Goal: Task Accomplishment & Management: Complete application form

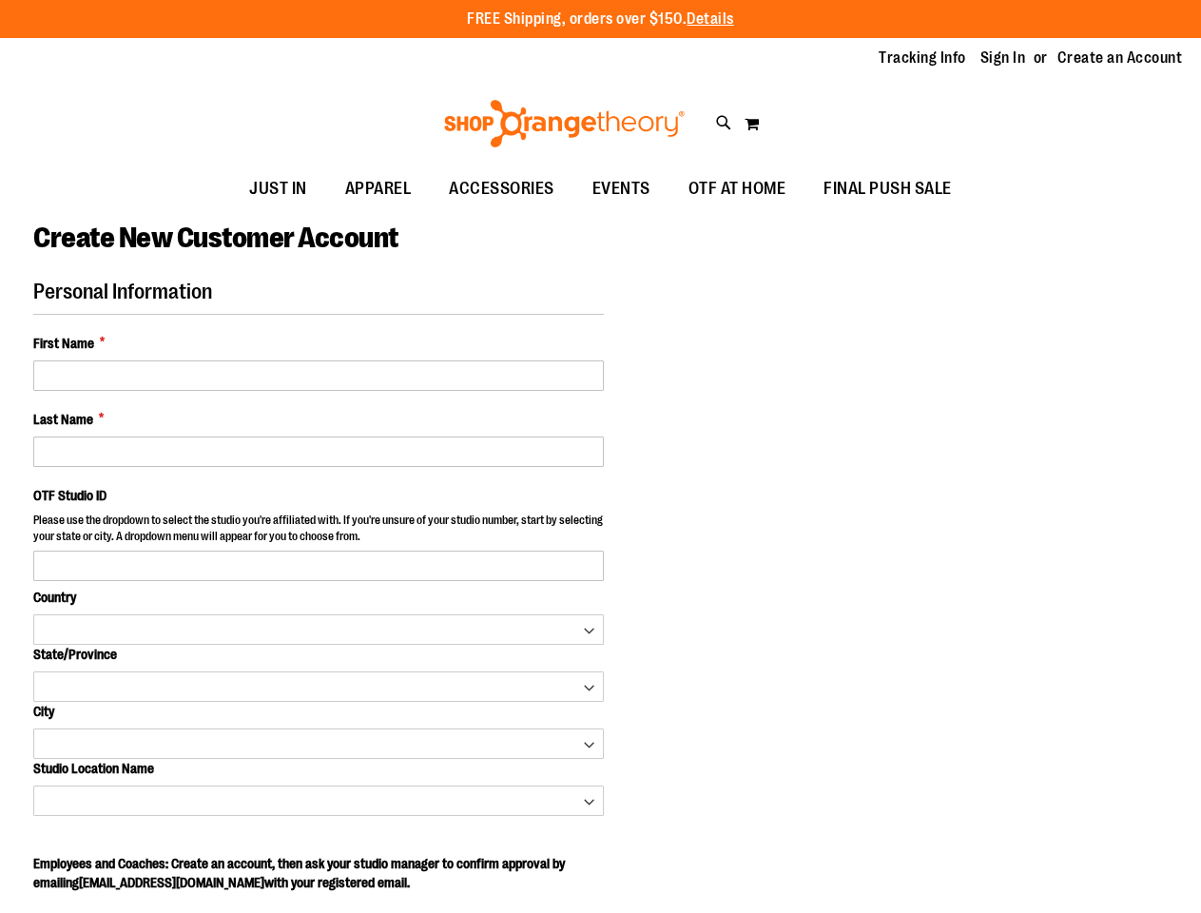
select select "***"
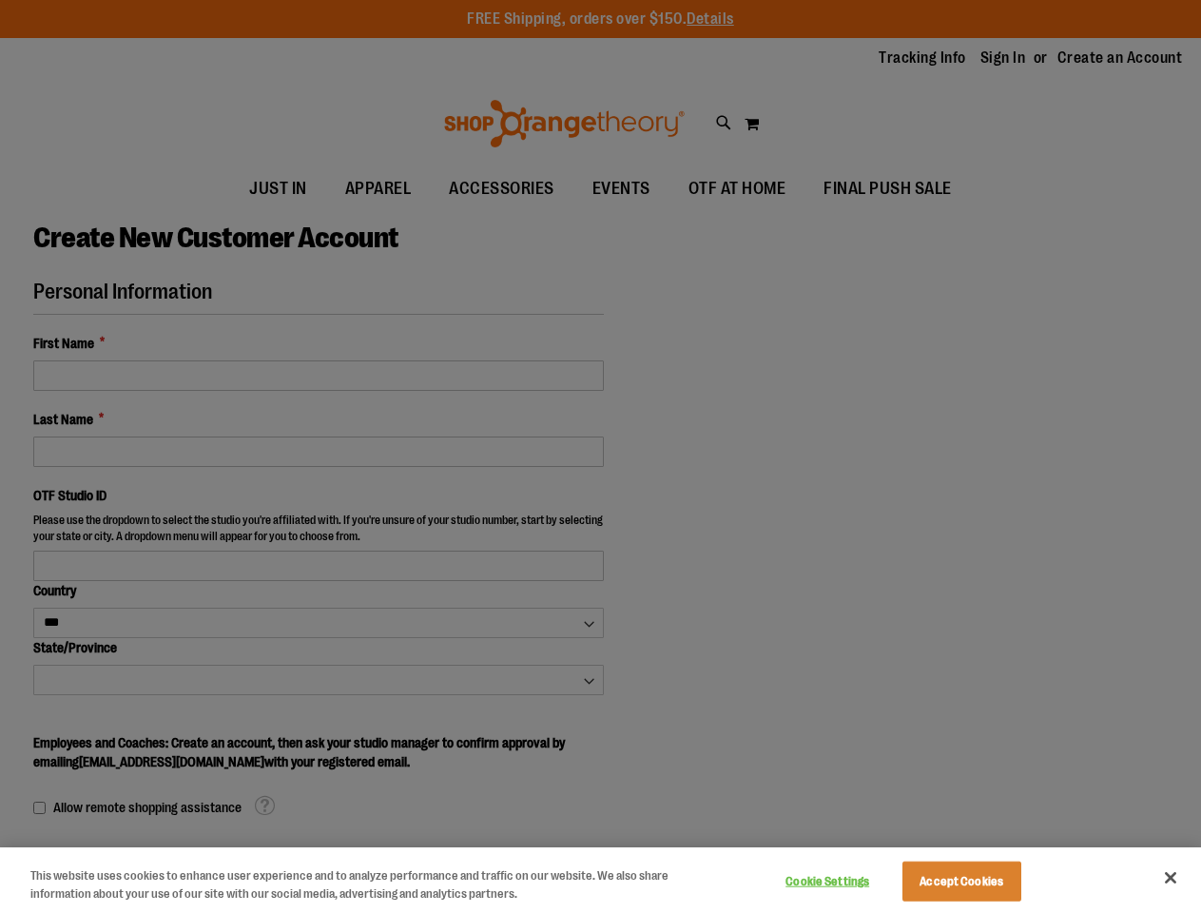
click at [600, 456] on div at bounding box center [600, 456] width 1201 height 913
click at [851, 881] on button "Cookie Settings" at bounding box center [827, 881] width 119 height 38
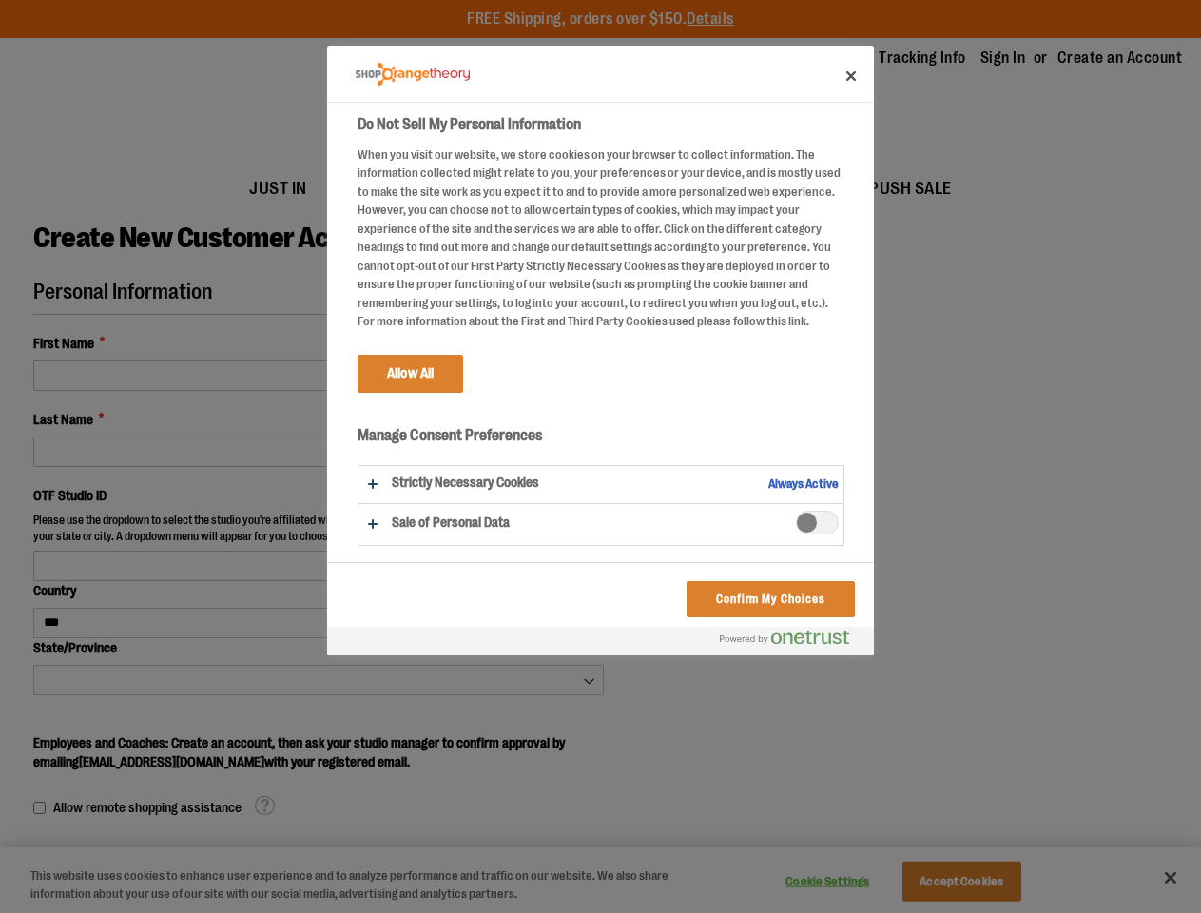
click at [985, 881] on div at bounding box center [600, 456] width 1201 height 913
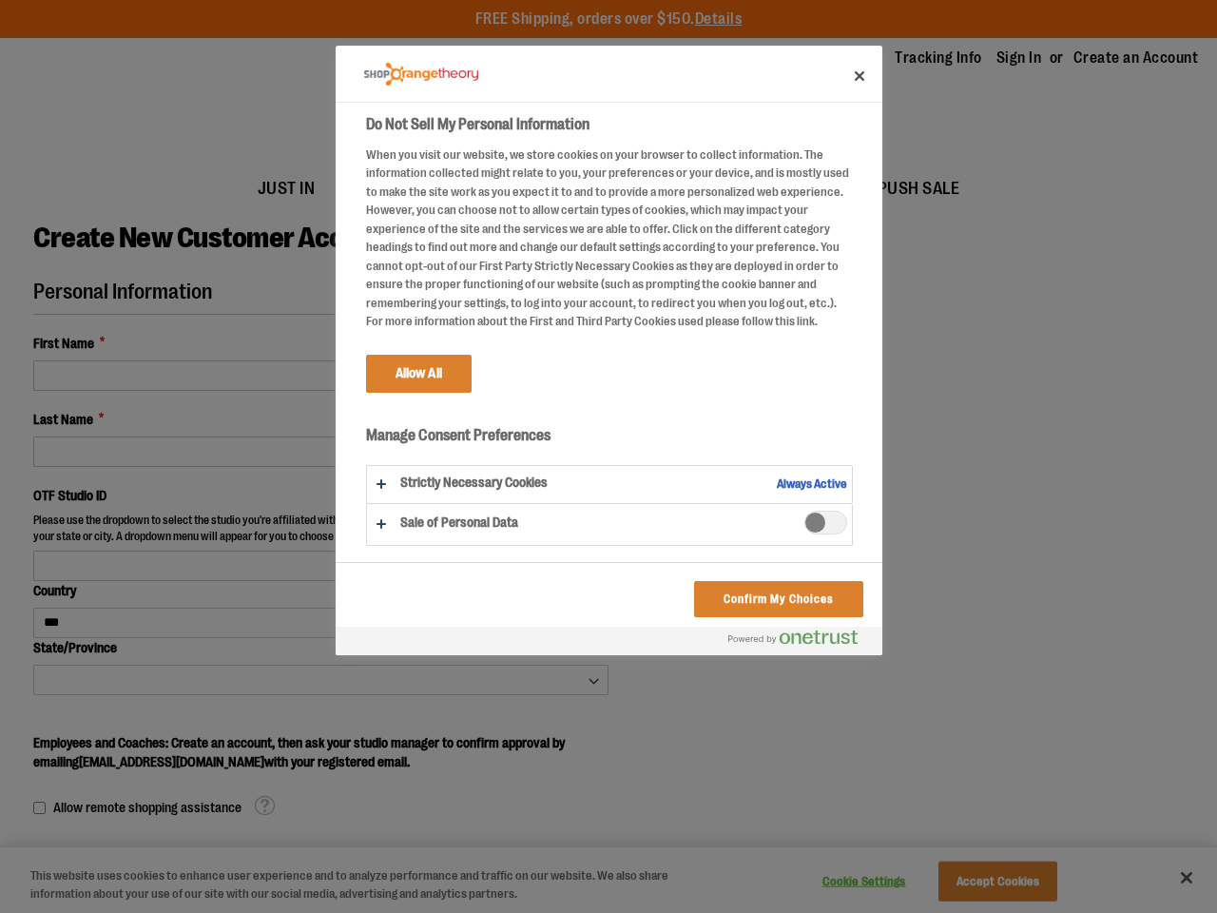
click at [1170, 877] on div at bounding box center [608, 456] width 1217 height 913
click at [320, 912] on html "Skip to Content The store will not work correctly when cookies are disabled. FR…" at bounding box center [608, 456] width 1217 height 913
